Goal: Information Seeking & Learning: Learn about a topic

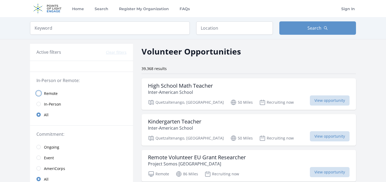
click at [39, 94] on input "radio" at bounding box center [38, 93] width 4 height 4
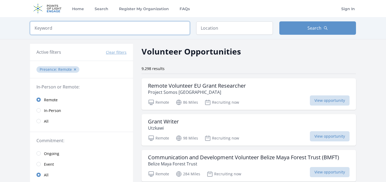
click at [47, 26] on input "search" at bounding box center [110, 27] width 160 height 13
type input "german"
click button "submit" at bounding box center [0, 0] width 0 height 0
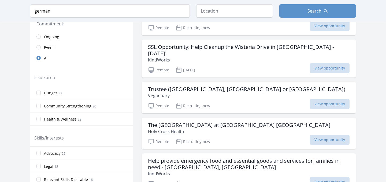
scroll to position [117, 0]
click at [169, 91] on h3 "Trustee (UK, USA or Germany)" at bounding box center [246, 89] width 197 height 6
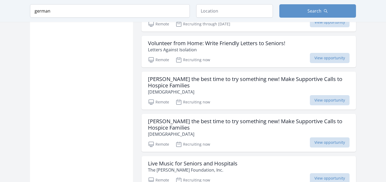
scroll to position [624, 0]
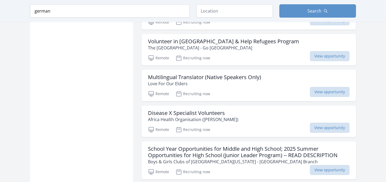
scroll to position [855, 0]
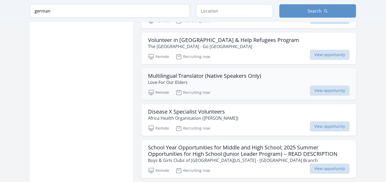
click at [223, 79] on h3 "Multilingual Translator (Native Speakers Only)" at bounding box center [204, 76] width 113 height 6
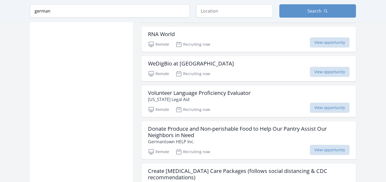
scroll to position [1341, 0]
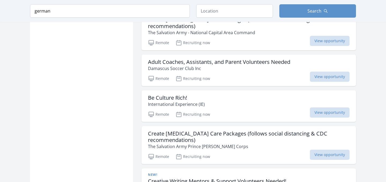
scroll to position [1493, 0]
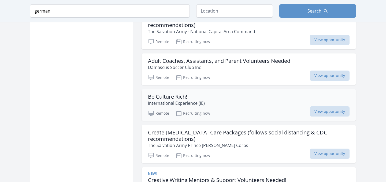
click at [157, 100] on h3 "Be Culture Rich!" at bounding box center [176, 97] width 57 height 6
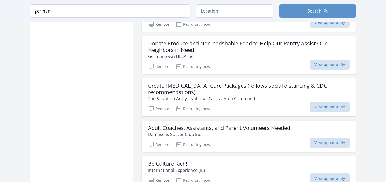
scroll to position [678, 0]
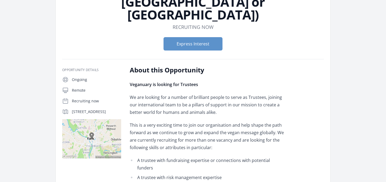
scroll to position [63, 0]
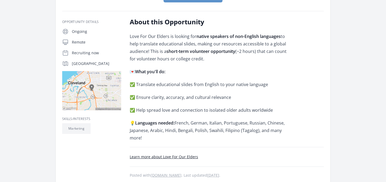
scroll to position [95, 0]
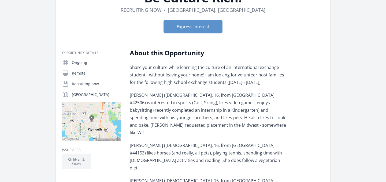
scroll to position [50, 0]
